Goal: Communication & Community: Participate in discussion

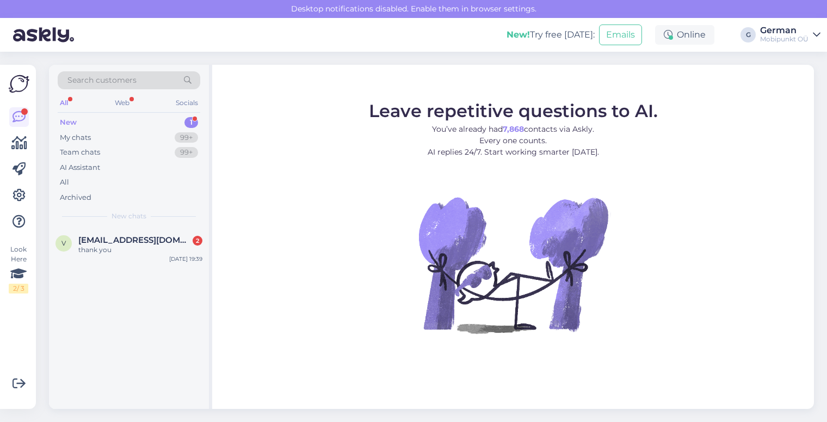
click at [70, 120] on div "New" at bounding box center [68, 122] width 17 height 11
click at [141, 245] on div "thank you" at bounding box center [140, 250] width 124 height 10
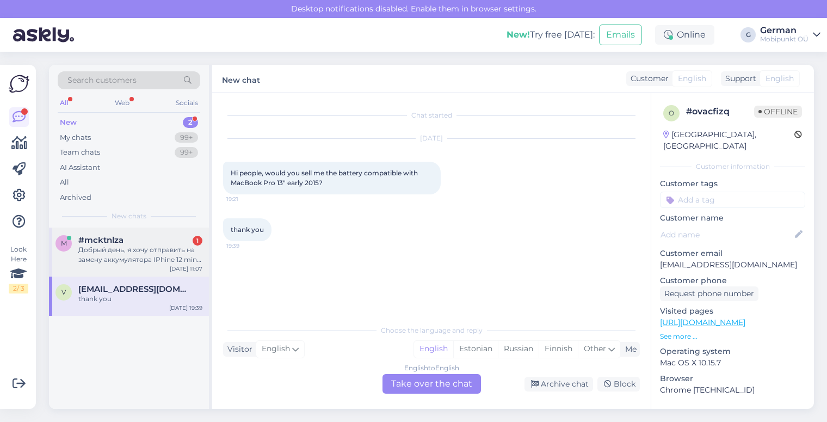
click at [130, 254] on div "Добрый день, я хочу отправить на замену аккумулятора IPhine 12 mini. Нужно ли г…" at bounding box center [140, 255] width 124 height 20
